Goal: Check status

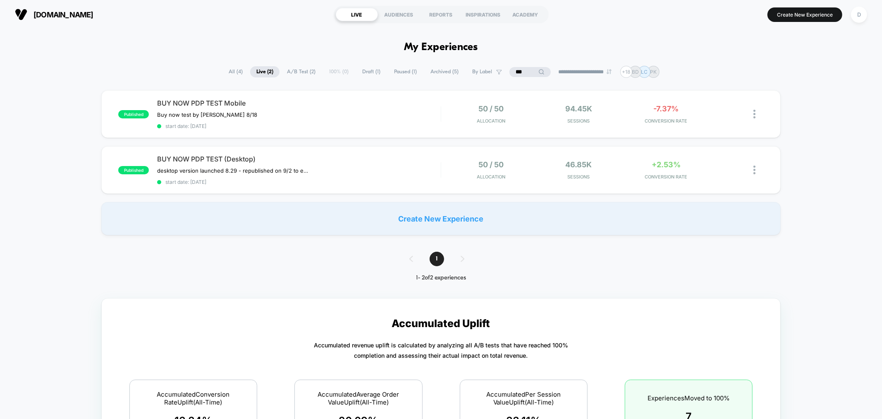
click at [228, 71] on span "All ( 4 )" at bounding box center [235, 71] width 26 height 11
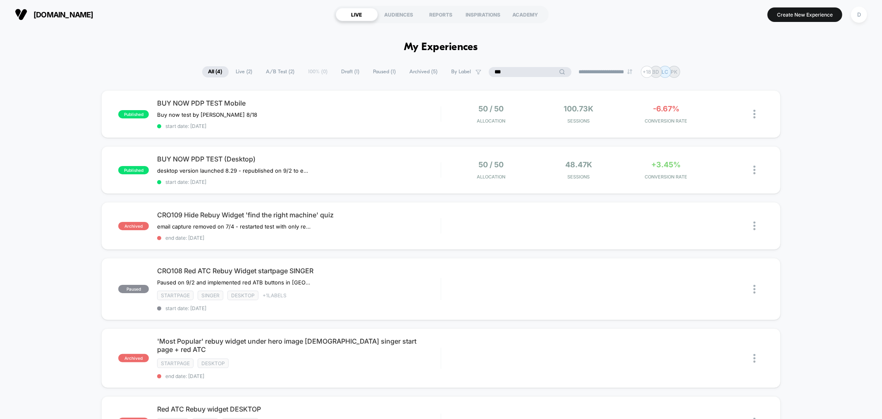
drag, startPoint x: 523, startPoint y: 71, endPoint x: 462, endPoint y: 58, distance: 62.1
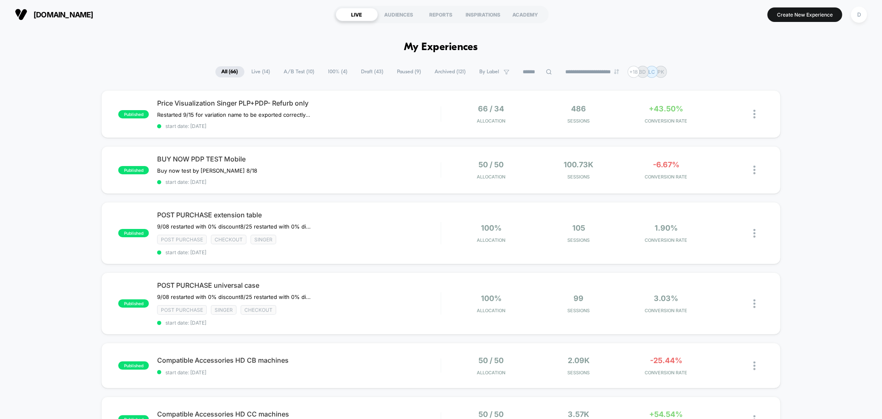
click at [246, 73] on span "Live ( 14 )" at bounding box center [261, 71] width 31 height 11
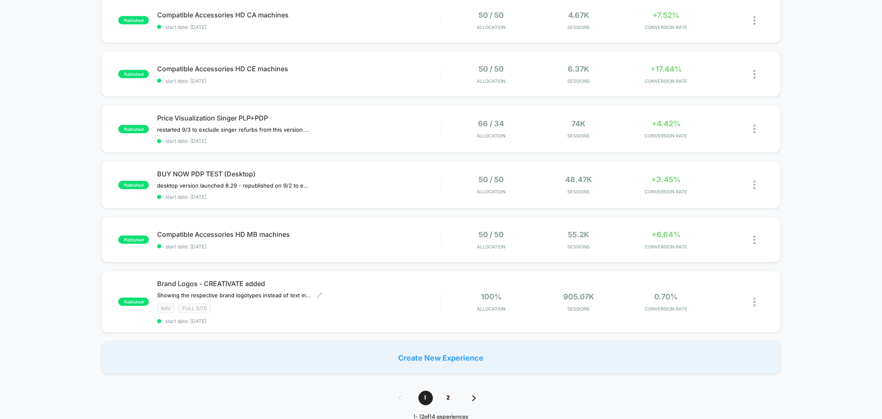
scroll to position [474, 0]
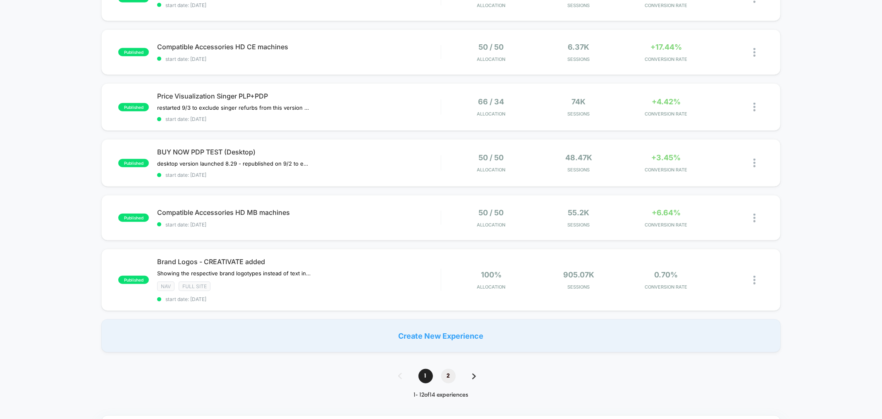
click at [447, 377] on span "2" at bounding box center [448, 375] width 14 height 14
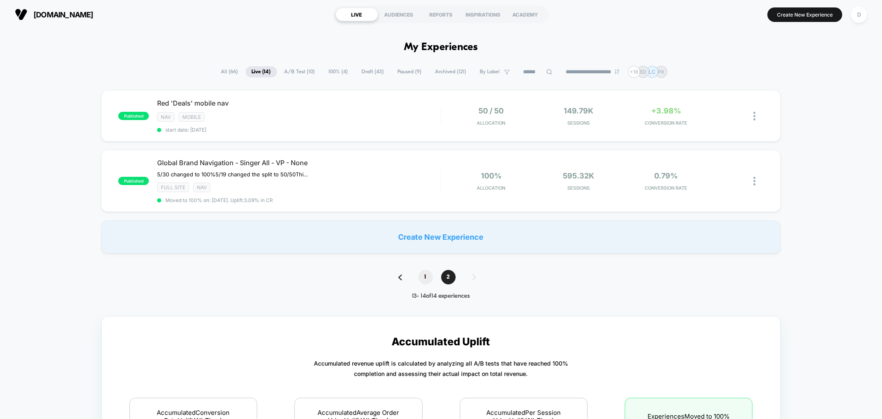
click at [424, 274] on span "1" at bounding box center [426, 277] width 14 height 14
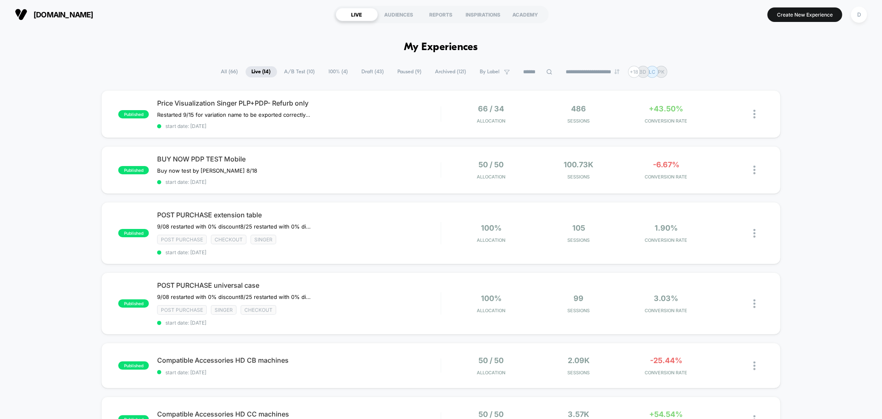
click at [230, 71] on span "All ( 66 )" at bounding box center [229, 71] width 29 height 11
click at [309, 67] on span "A/B Test ( 10 )" at bounding box center [299, 71] width 43 height 11
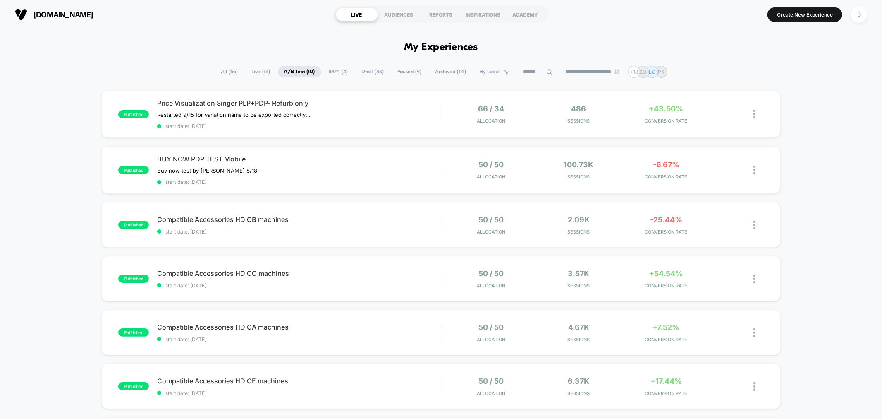
click at [538, 68] on input at bounding box center [537, 72] width 41 height 10
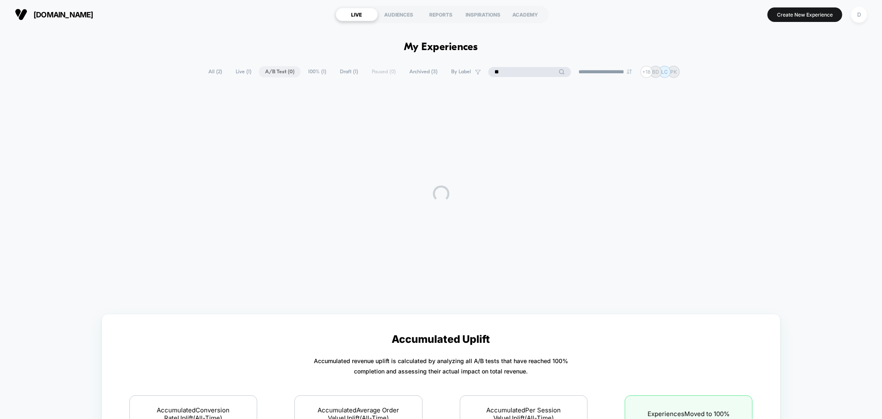
type input "*"
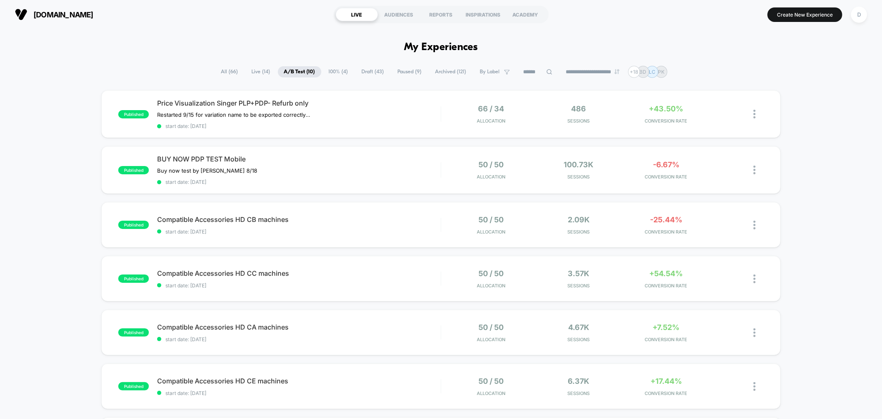
click at [215, 69] on span "All ( 66 )" at bounding box center [229, 71] width 29 height 11
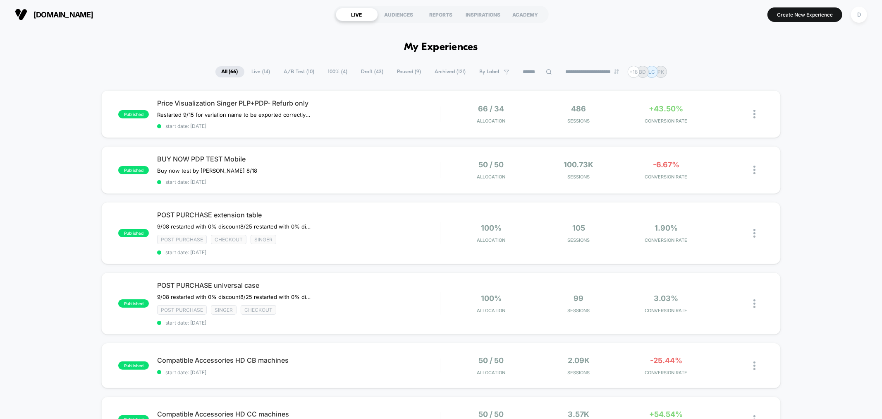
click at [535, 77] on div "**********" at bounding box center [441, 72] width 452 height 12
type input "*"
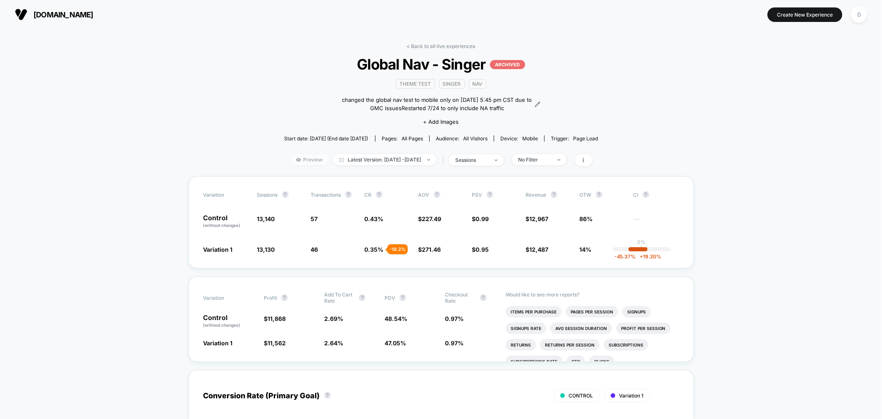
click at [294, 158] on span "Preview" at bounding box center [309, 159] width 39 height 11
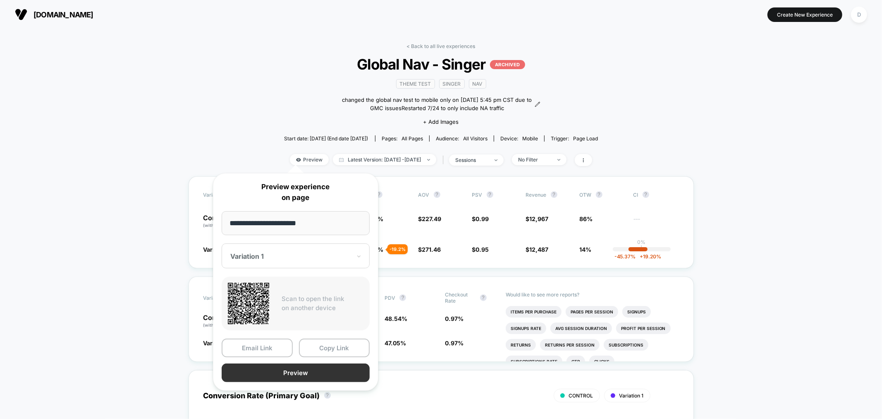
click at [304, 373] on button "Preview" at bounding box center [296, 372] width 148 height 19
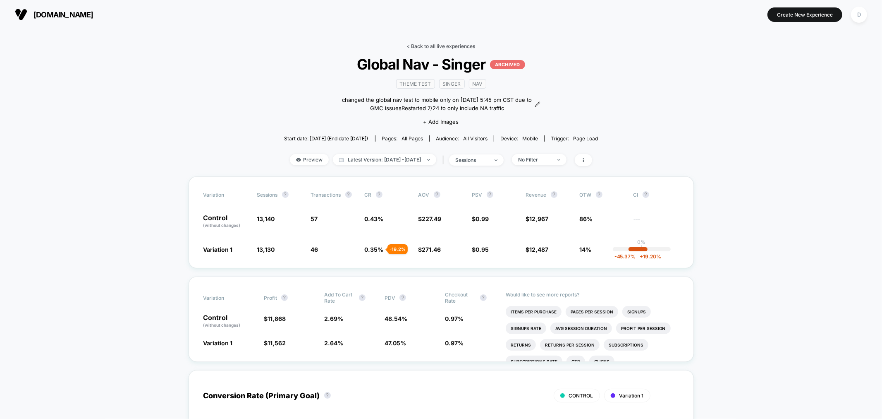
click at [448, 46] on link "< Back to all live experiences" at bounding box center [441, 46] width 69 height 6
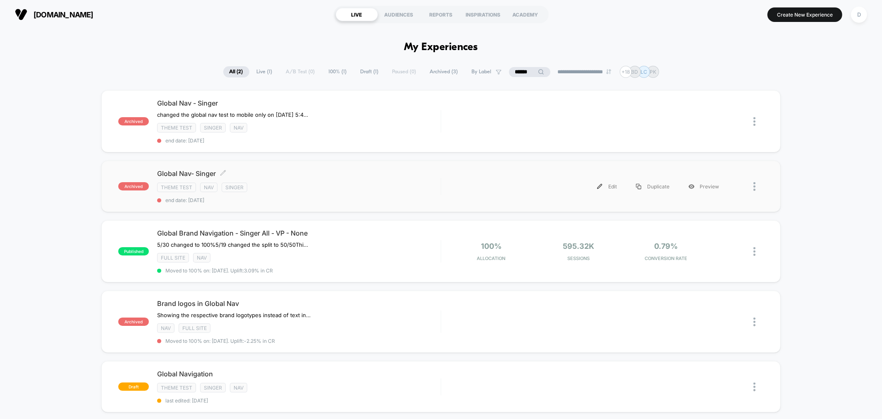
click at [349, 201] on span "end date: [DATE]" at bounding box center [298, 200] width 283 height 6
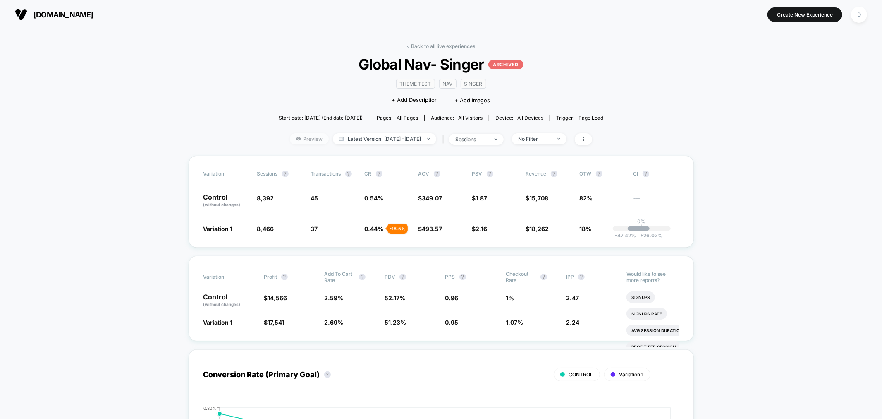
click at [292, 135] on span "Preview" at bounding box center [309, 138] width 39 height 11
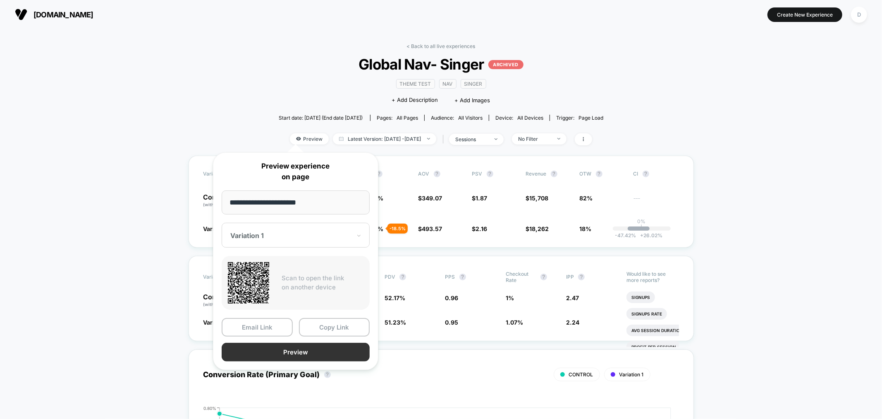
click at [306, 345] on button "Preview" at bounding box center [296, 351] width 148 height 19
